Goal: Task Accomplishment & Management: Manage account settings

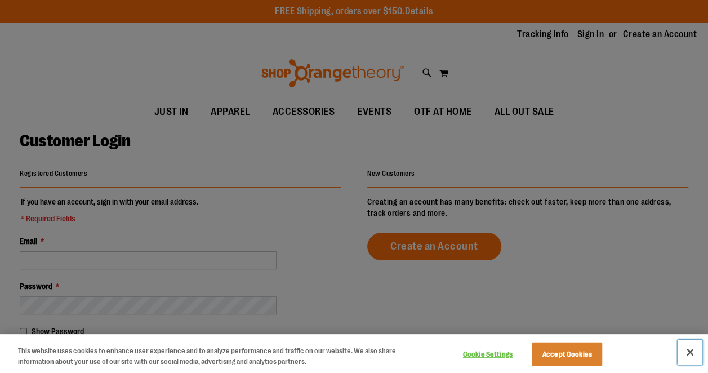
click at [686, 350] on button "Close" at bounding box center [689, 351] width 25 height 25
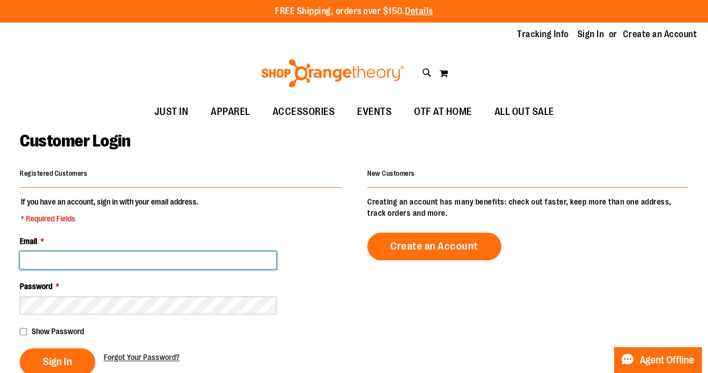
click at [195, 261] on input "Email *" at bounding box center [148, 260] width 257 height 18
type input "**********"
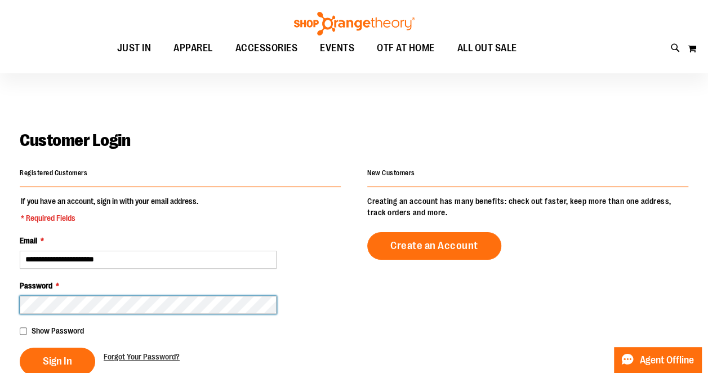
scroll to position [147, 0]
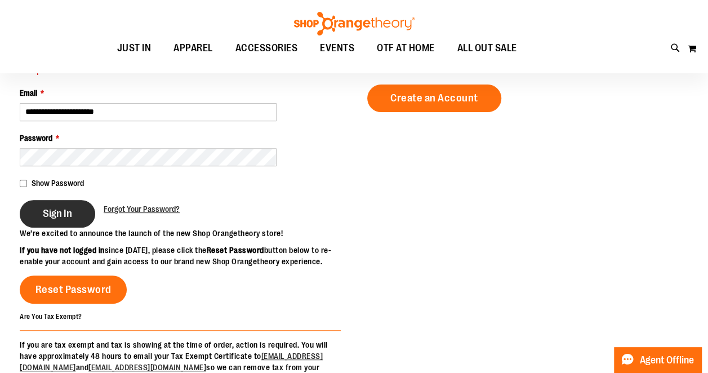
click at [57, 211] on span "Sign In" at bounding box center [57, 213] width 29 height 12
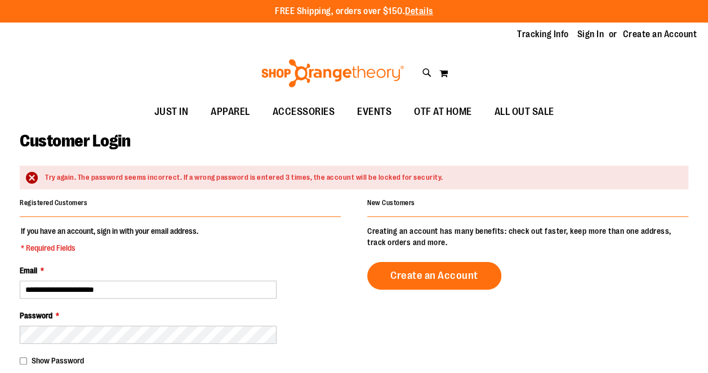
scroll to position [46, 0]
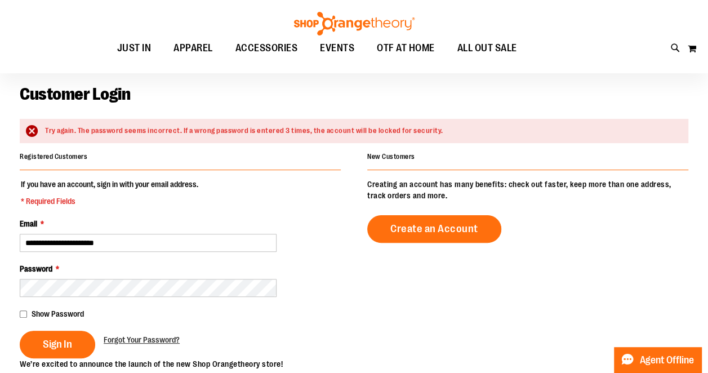
click at [23, 308] on div "Show Password" at bounding box center [180, 313] width 321 height 11
click at [27, 314] on div "Show Password" at bounding box center [180, 313] width 321 height 11
click at [48, 340] on span "Sign In" at bounding box center [57, 344] width 29 height 12
